Goal: Find specific page/section: Find specific page/section

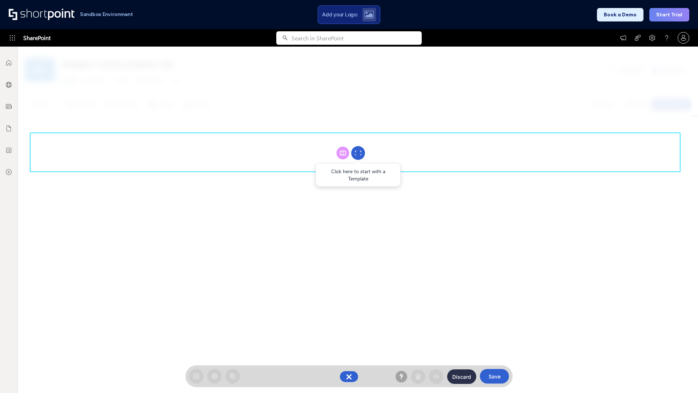
click at [358, 153] on circle at bounding box center [358, 153] width 14 height 14
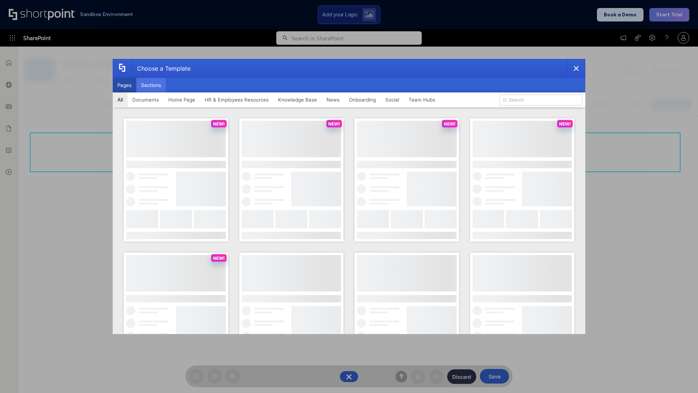
click at [151, 85] on button "Sections" at bounding box center [150, 85] width 29 height 15
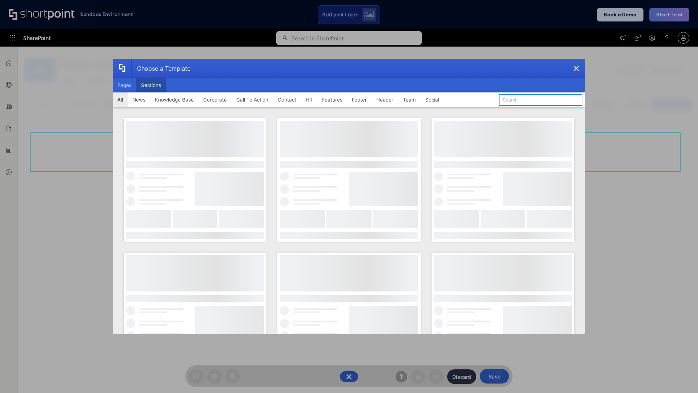
type input "Features Kit 4"
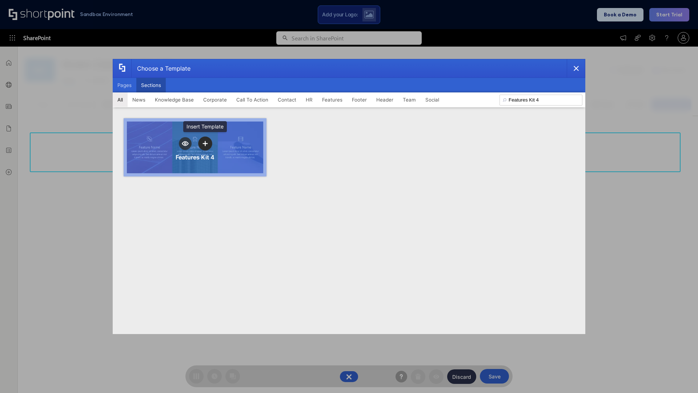
click at [205, 143] on icon "template selector" at bounding box center [205, 143] width 5 height 5
